Goal: Information Seeking & Learning: Learn about a topic

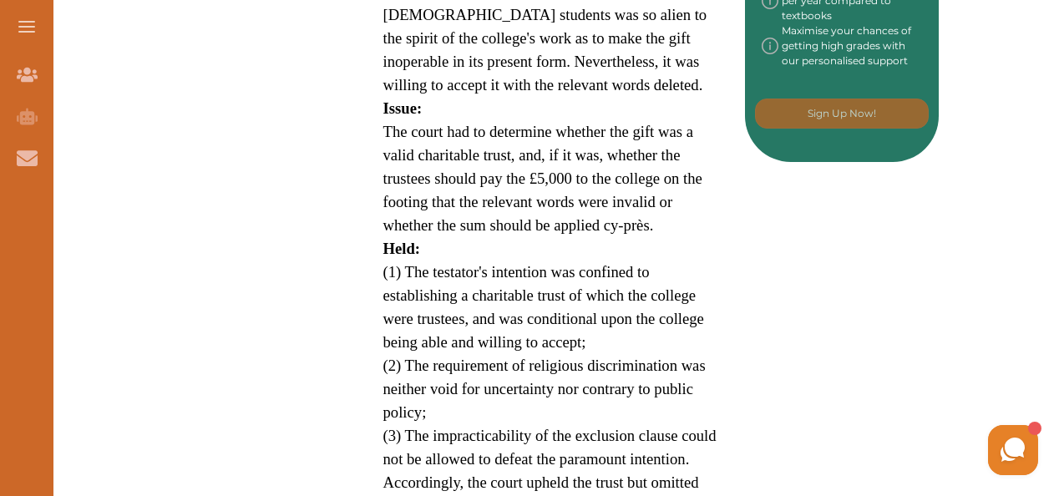
scroll to position [1054, 0]
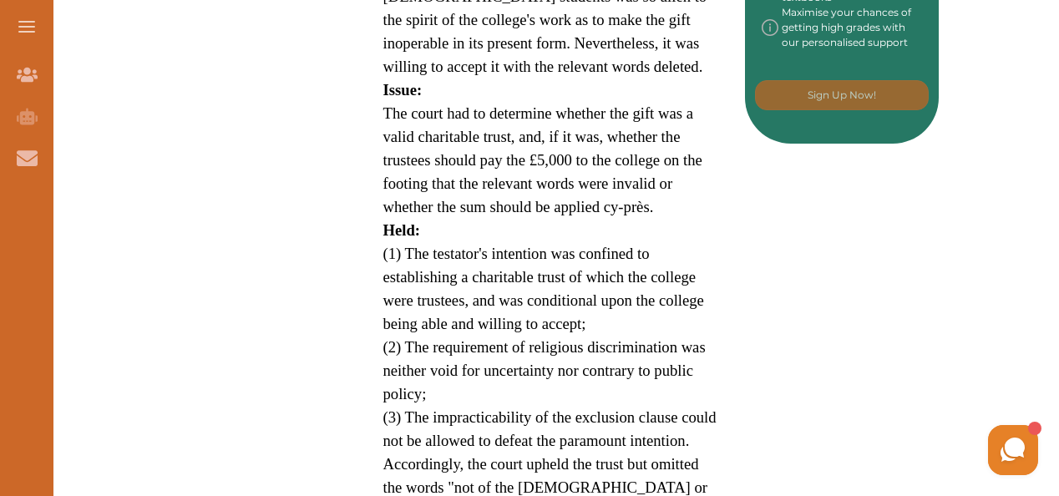
drag, startPoint x: 1058, startPoint y: 267, endPoint x: 1061, endPoint y: 216, distance: 51.9
click at [1059, 216] on html "Join Our Team Join Our Team AI Tutor (Coming Soon) AI Tutor Contact Us Contact …" at bounding box center [529, 392] width 1059 height 2893
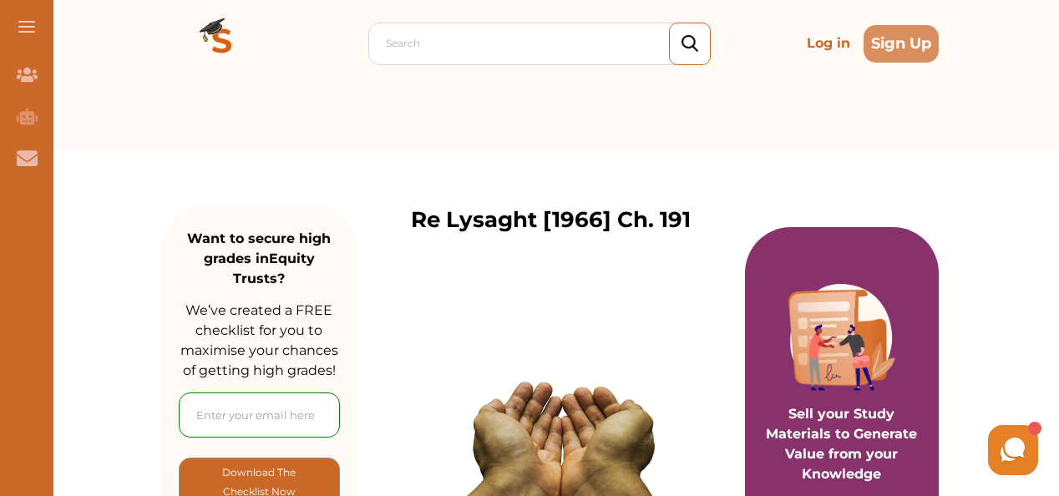
scroll to position [36, 0]
